Goal: Task Accomplishment & Management: Manage account settings

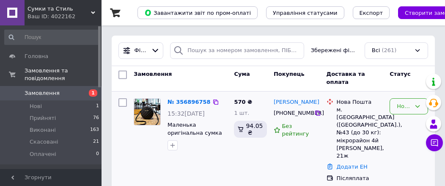
click at [414, 108] on icon at bounding box center [417, 106] width 7 height 7
click at [407, 128] on li "Прийнято" at bounding box center [409, 128] width 38 height 24
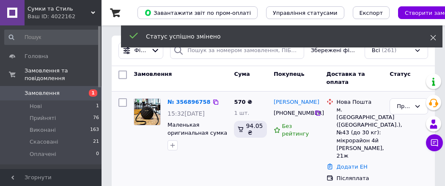
click at [434, 37] on icon at bounding box center [433, 38] width 6 height 6
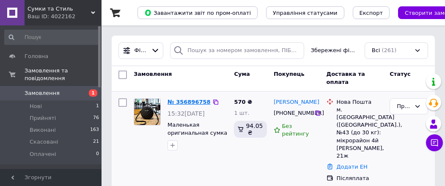
click at [178, 101] on link "№ 356896758" at bounding box center [188, 102] width 43 height 6
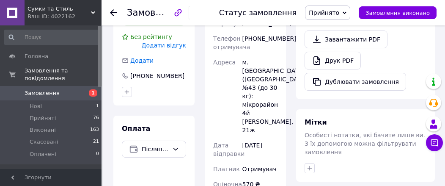
scroll to position [254, 0]
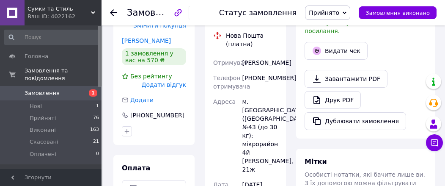
click at [257, 80] on div "[PHONE_NUMBER]" at bounding box center [260, 82] width 38 height 24
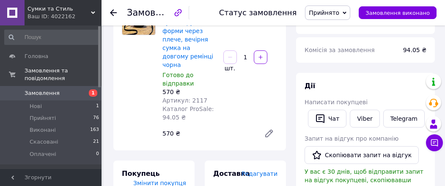
scroll to position [85, 0]
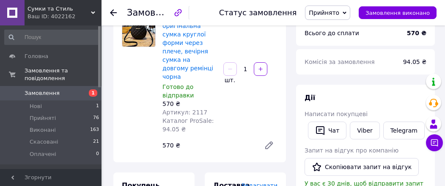
click at [195, 109] on span "Артикул: 2117" at bounding box center [184, 112] width 45 height 7
copy span "2117"
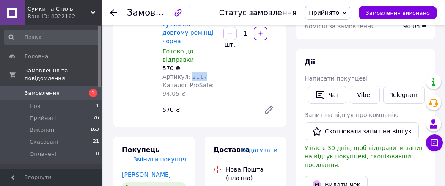
scroll to position [169, 0]
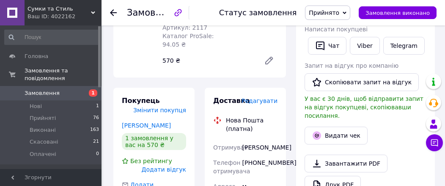
click at [256, 140] on div "[PERSON_NAME]" at bounding box center [260, 147] width 38 height 15
copy div "[PERSON_NAME]"
click at [244, 148] on div "[PERSON_NAME]" at bounding box center [260, 147] width 38 height 15
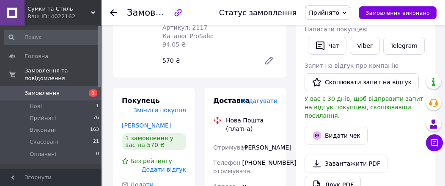
copy div "Ілона"
click at [271, 170] on div "[PHONE_NUMBER]" at bounding box center [260, 167] width 38 height 24
click at [271, 165] on div "[PHONE_NUMBER]" at bounding box center [260, 167] width 38 height 24
copy div "380997176074"
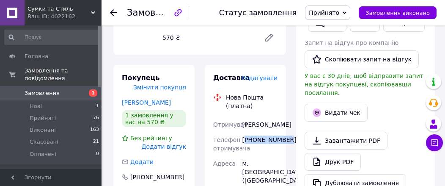
scroll to position [211, 0]
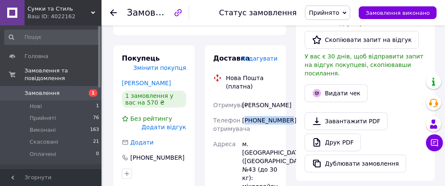
copy div "380997176074"
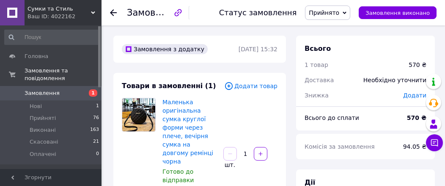
scroll to position [42, 0]
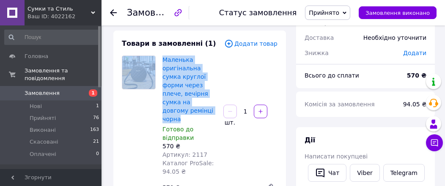
drag, startPoint x: 158, startPoint y: 58, endPoint x: 187, endPoint y: 113, distance: 63.0
click at [187, 113] on div "Маленька оригінальна сумка круглої форми через плече, вечірня сумка на довгому …" at bounding box center [199, 125] width 162 height 140
copy div "Маленька оригінальна сумка круглої форми через плече, вечірня сумка на довгому …"
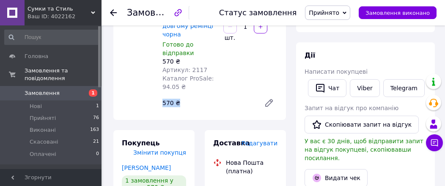
drag, startPoint x: 162, startPoint y: 93, endPoint x: 176, endPoint y: 94, distance: 13.1
click at [176, 97] on div "570 ₴" at bounding box center [208, 103] width 98 height 12
copy div "570 ₴"
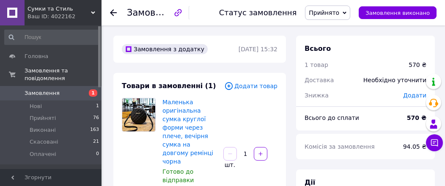
click at [138, 112] on img at bounding box center [138, 114] width 33 height 33
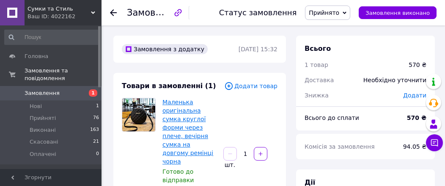
click at [182, 115] on link "Маленька оригінальна сумка круглої форми через плече, вечірня сумка на довгому …" at bounding box center [187, 132] width 51 height 66
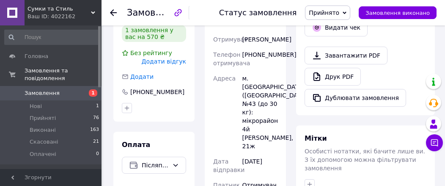
scroll to position [296, 0]
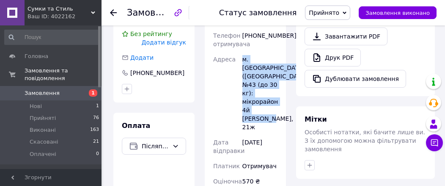
drag, startPoint x: 242, startPoint y: 60, endPoint x: 257, endPoint y: 122, distance: 64.0
click at [257, 122] on div "м. [GEOGRAPHIC_DATA] ([GEOGRAPHIC_DATA].), №43 (до 30 кг): мікрорайон 4й [PERSO…" at bounding box center [260, 93] width 38 height 83
copy div "м. [GEOGRAPHIC_DATA] ([GEOGRAPHIC_DATA].), №43 (до 30 кг): мікрорайон 4й [PERSO…"
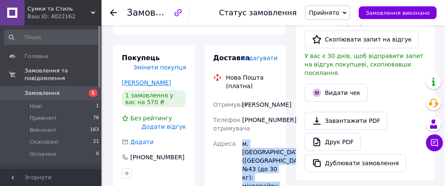
scroll to position [211, 0]
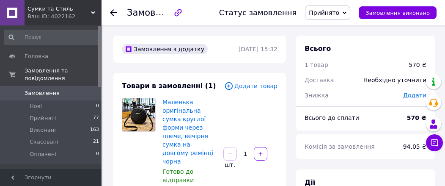
click at [39, 86] on link "Замовлення 0" at bounding box center [52, 93] width 104 height 14
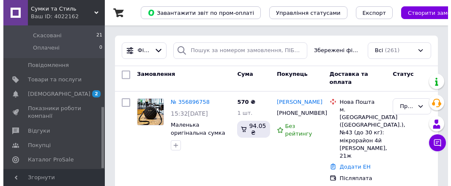
scroll to position [191, 0]
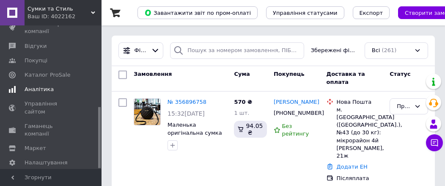
click at [41, 85] on span "Аналітика" at bounding box center [39, 89] width 29 height 8
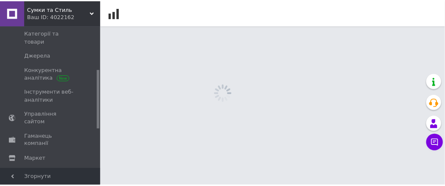
scroll to position [106, 0]
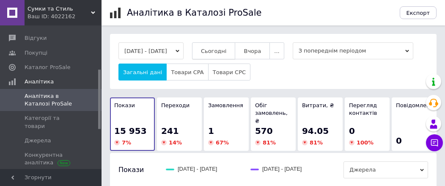
click at [220, 49] on span "Сьогодні" at bounding box center [214, 51] width 26 height 6
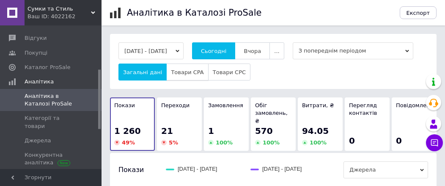
click at [176, 75] on span "Товари CPA" at bounding box center [187, 72] width 33 height 6
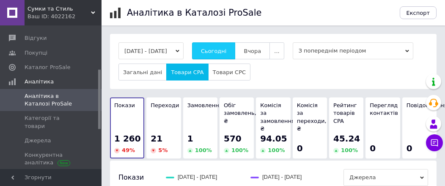
click at [233, 47] on button "Сьогодні" at bounding box center [214, 50] width 44 height 17
